Goal: Task Accomplishment & Management: Use online tool/utility

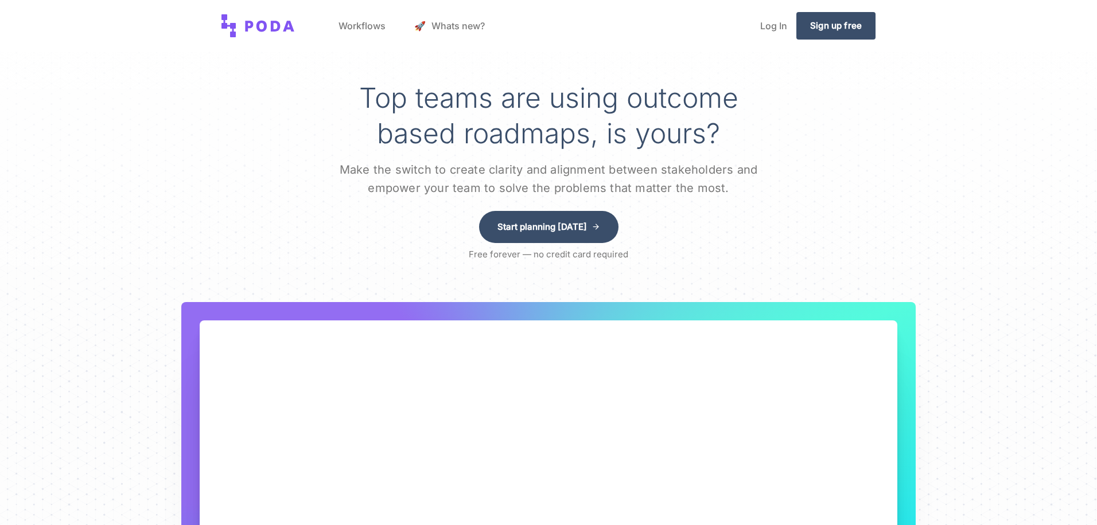
click at [364, 24] on link "Workflows" at bounding box center [361, 26] width 65 height 44
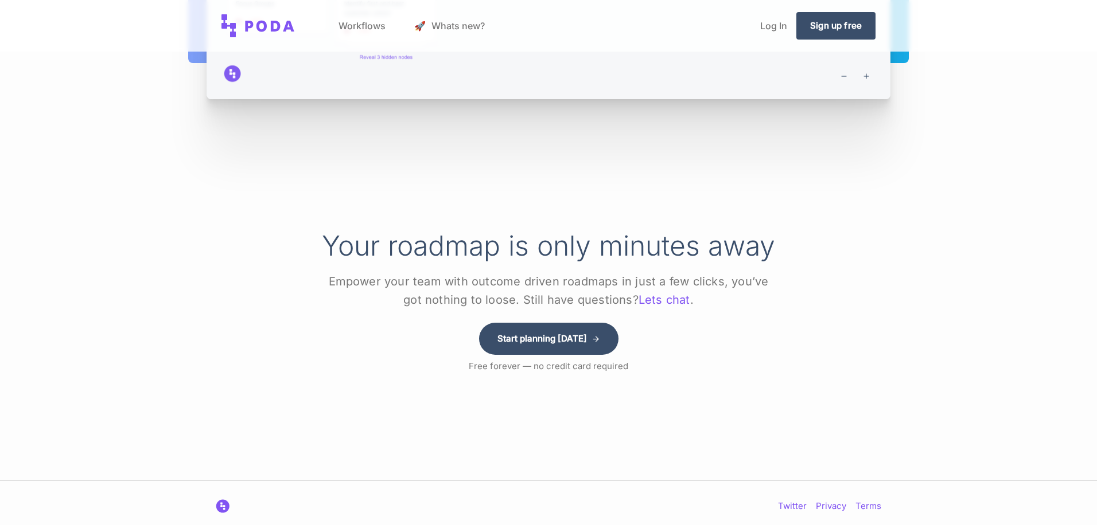
scroll to position [2619, 0]
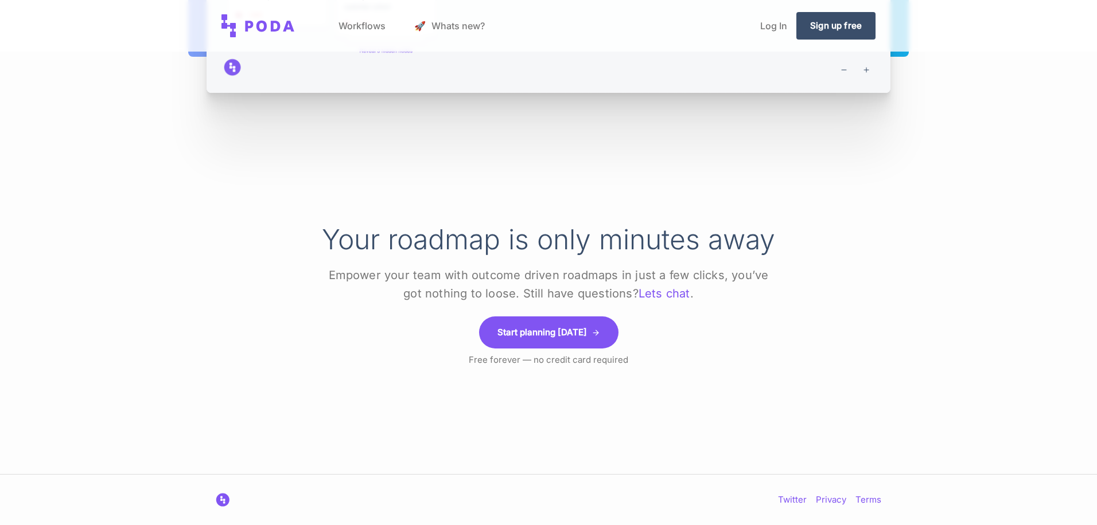
click at [572, 330] on link "Start planning [DATE]" at bounding box center [548, 333] width 139 height 32
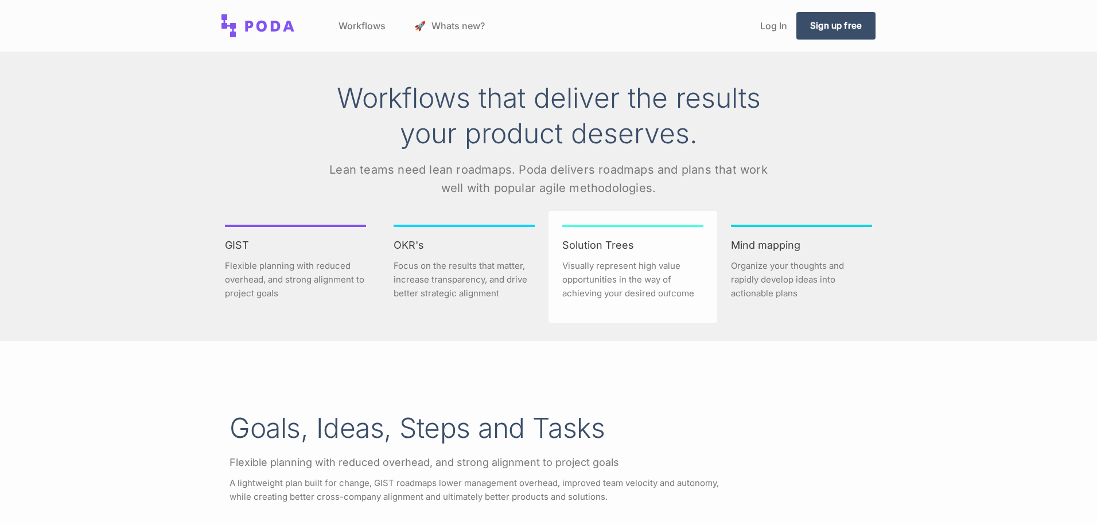
click at [641, 251] on h3 "Solution Trees" at bounding box center [632, 245] width 141 height 13
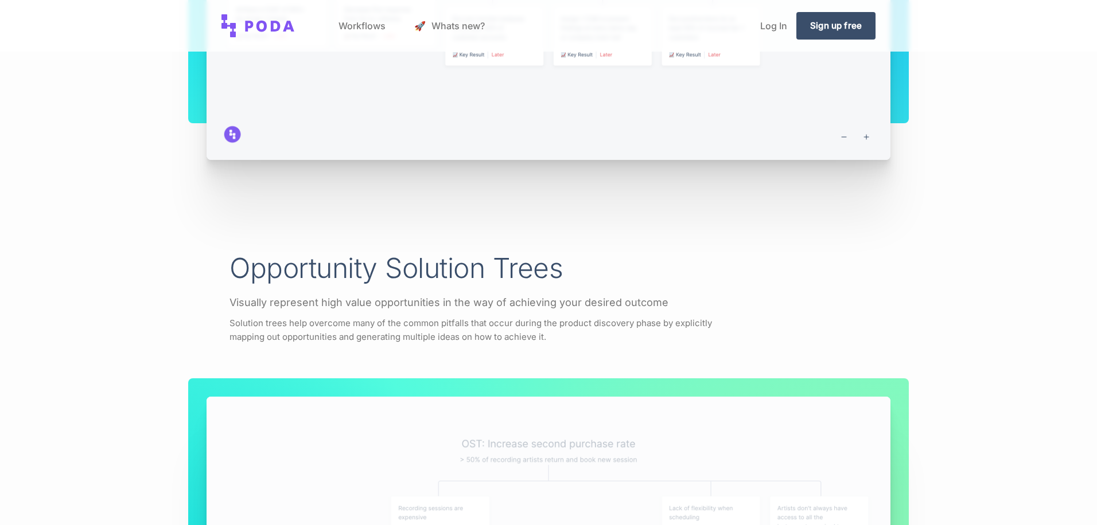
scroll to position [1550, 0]
